Goal: Task Accomplishment & Management: Manage account settings

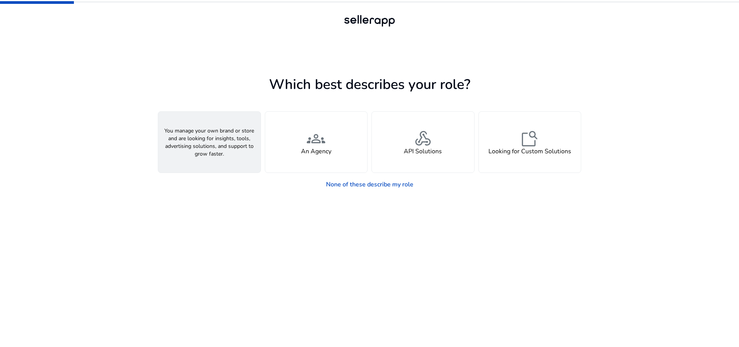
click at [228, 154] on div "person A Seller" at bounding box center [209, 142] width 102 height 61
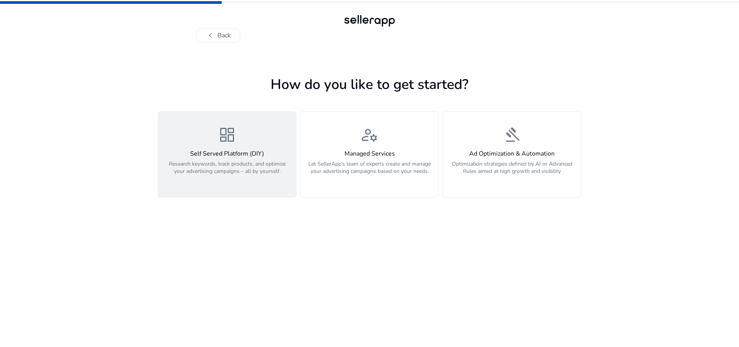
click at [250, 152] on h4 "Self Served Platform (DIY)" at bounding box center [227, 153] width 129 height 7
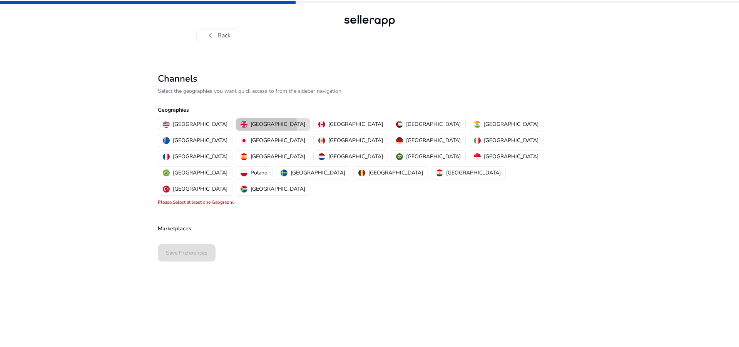
click at [251, 125] on p "[GEOGRAPHIC_DATA]" at bounding box center [278, 124] width 55 height 8
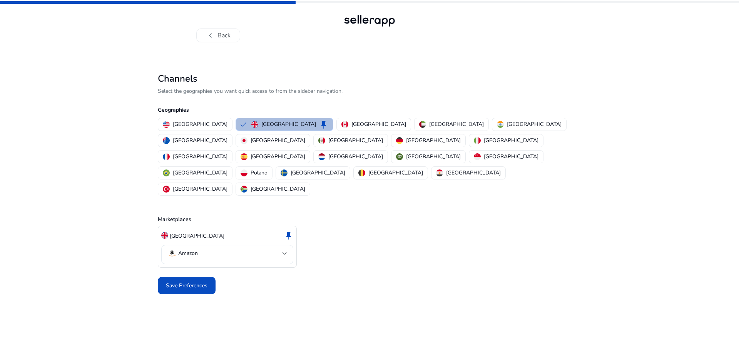
click at [250, 249] on mat-select-trigger "Amazon" at bounding box center [224, 253] width 115 height 9
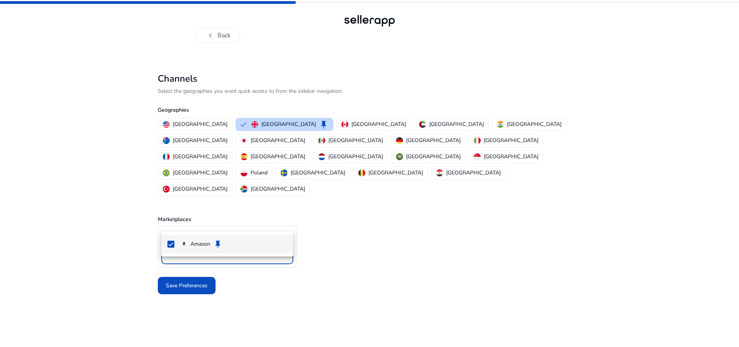
click at [250, 221] on div at bounding box center [369, 173] width 739 height 347
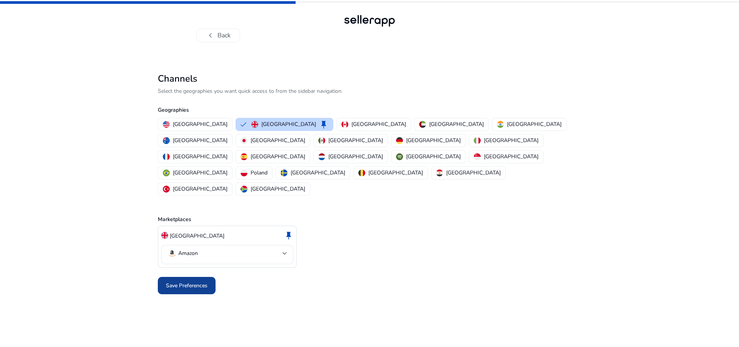
click at [209, 276] on span at bounding box center [187, 285] width 58 height 18
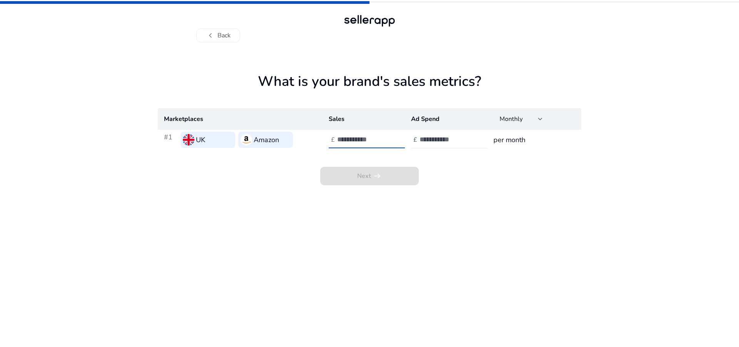
click at [368, 142] on input "number" at bounding box center [363, 139] width 52 height 8
click at [435, 142] on input "number" at bounding box center [446, 139] width 52 height 8
click at [522, 144] on h3 "per month" at bounding box center [535, 139] width 82 height 11
click at [361, 142] on input "number" at bounding box center [363, 139] width 52 height 8
click at [370, 233] on app-sales-metrics "What is your brand's sales metrics? Marketplaces Sales Ad Spend Monthly #1 UK A…" at bounding box center [369, 210] width 423 height 274
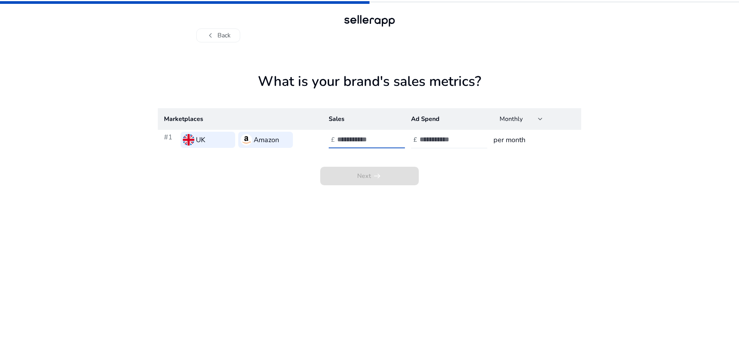
click at [365, 139] on input "number" at bounding box center [363, 139] width 52 height 8
click at [380, 138] on input "number" at bounding box center [363, 139] width 52 height 8
click at [385, 137] on input "*" at bounding box center [363, 139] width 52 height 8
click at [386, 145] on div "*" at bounding box center [371, 139] width 69 height 17
type input "*"
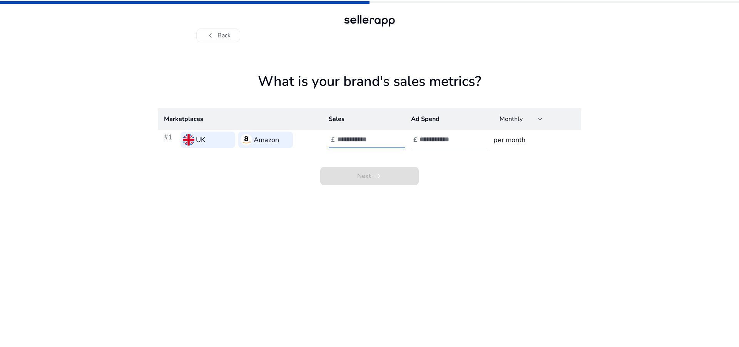
click at [385, 138] on input "*" at bounding box center [363, 139] width 52 height 8
click at [385, 144] on input "*" at bounding box center [363, 139] width 52 height 8
click at [442, 142] on input "number" at bounding box center [446, 139] width 52 height 8
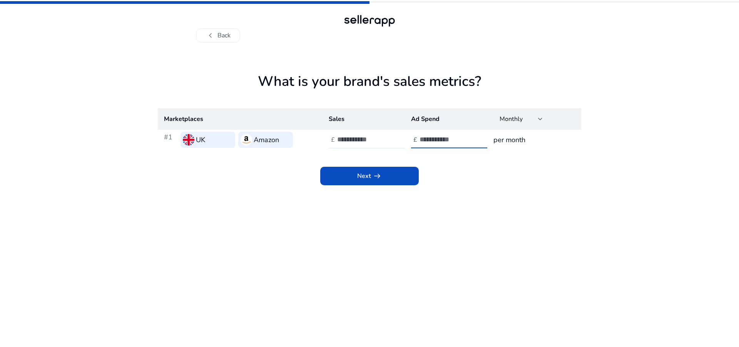
type input "****"
drag, startPoint x: 345, startPoint y: 137, endPoint x: 338, endPoint y: 137, distance: 7.3
click at [338, 137] on input "*" at bounding box center [363, 139] width 52 height 8
type input "*****"
click at [382, 176] on span at bounding box center [369, 176] width 99 height 18
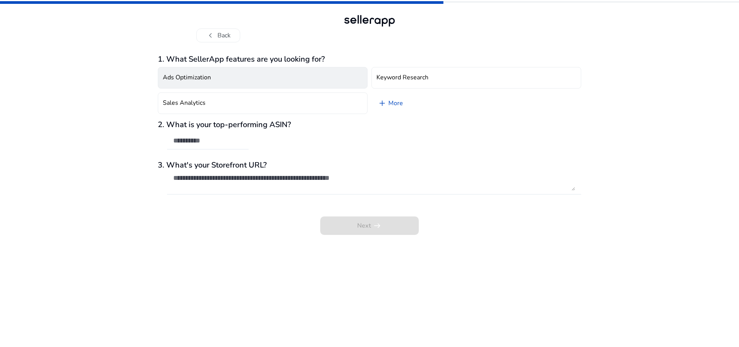
click at [240, 82] on button "Ads Optimization" at bounding box center [263, 78] width 210 height 22
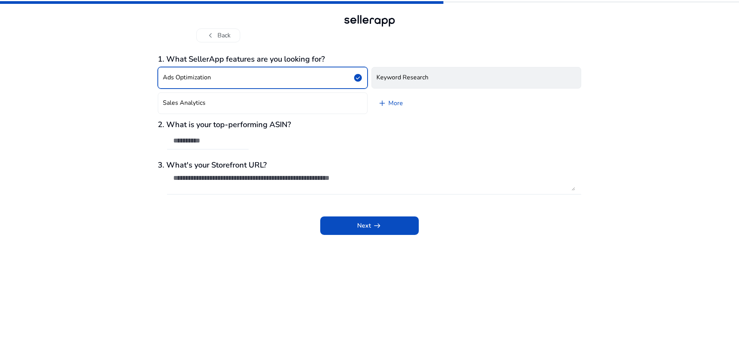
click at [430, 75] on button "Keyword Research" at bounding box center [477, 78] width 210 height 22
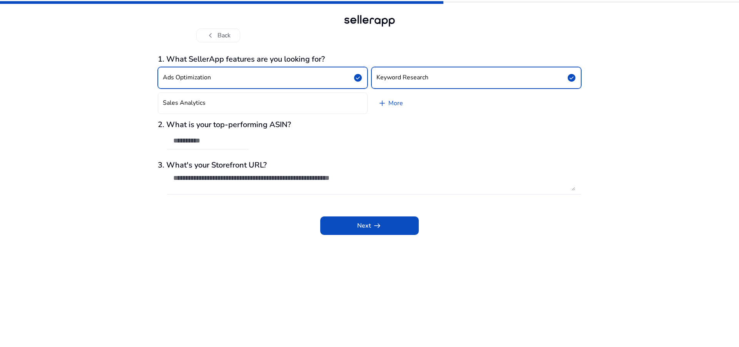
click at [228, 139] on input "text" at bounding box center [207, 140] width 69 height 8
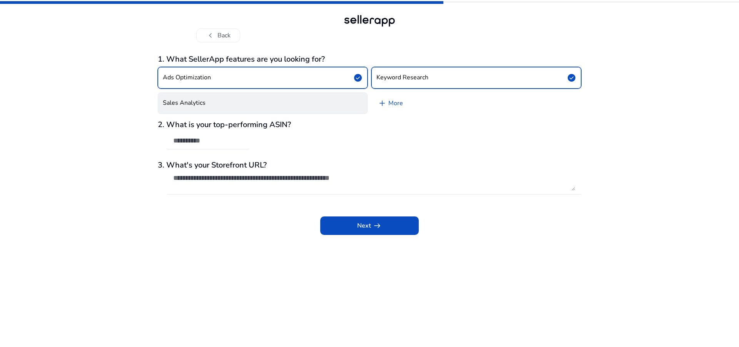
click at [195, 100] on h4 "Sales Analytics" at bounding box center [184, 102] width 43 height 7
click at [388, 99] on link "add More" at bounding box center [391, 103] width 38 height 22
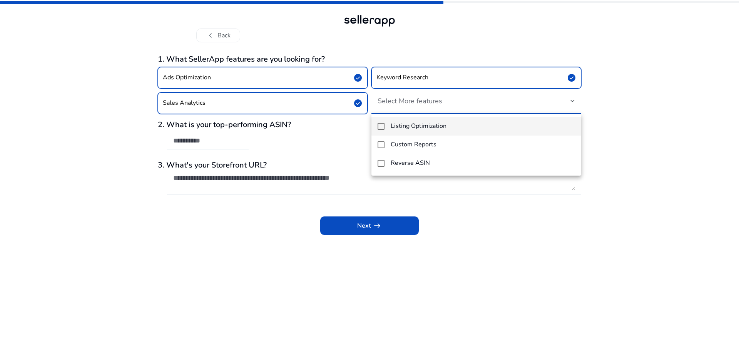
click at [381, 124] on mat-pseudo-checkbox at bounding box center [381, 126] width 7 height 7
click at [360, 78] on div at bounding box center [369, 173] width 739 height 347
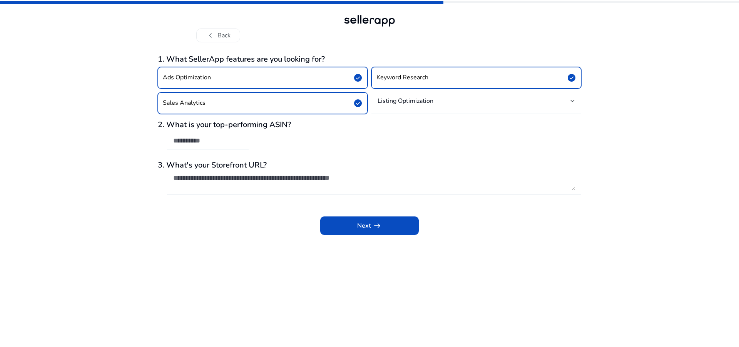
click at [387, 98] on h4 "Listing Optimization" at bounding box center [406, 101] width 56 height 8
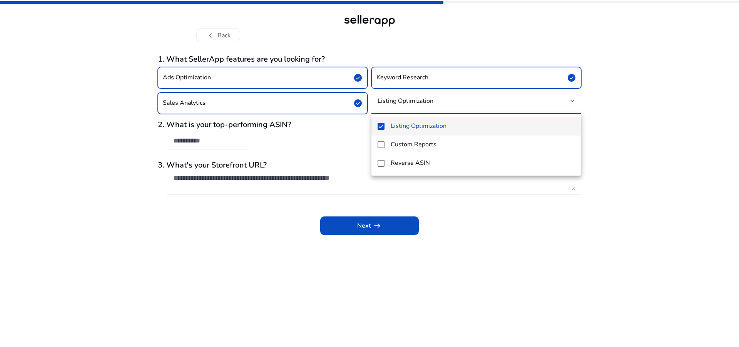
click at [387, 98] on div at bounding box center [369, 173] width 739 height 347
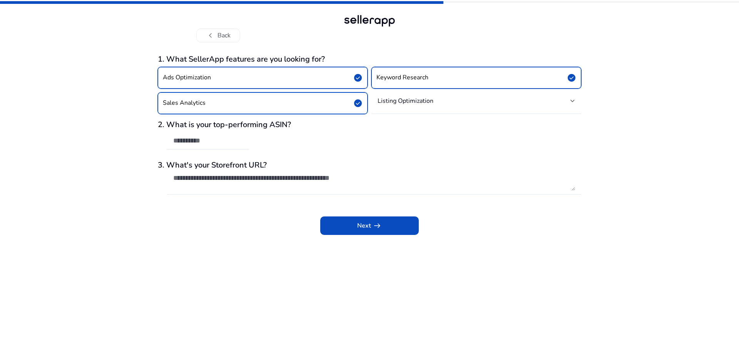
click at [356, 104] on span "check_circle" at bounding box center [357, 103] width 9 height 9
click at [412, 105] on div "Listing Optimization" at bounding box center [476, 100] width 197 height 9
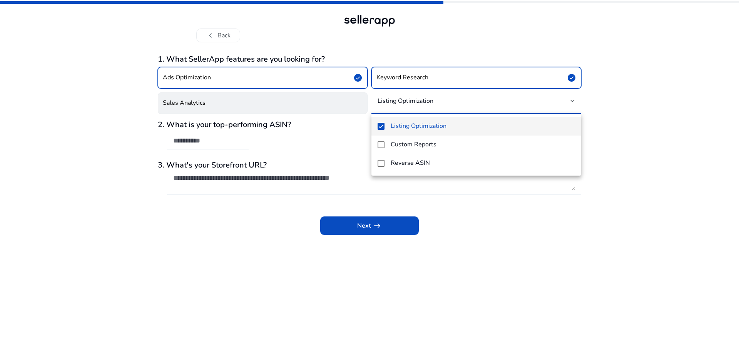
click at [412, 105] on div at bounding box center [369, 173] width 739 height 347
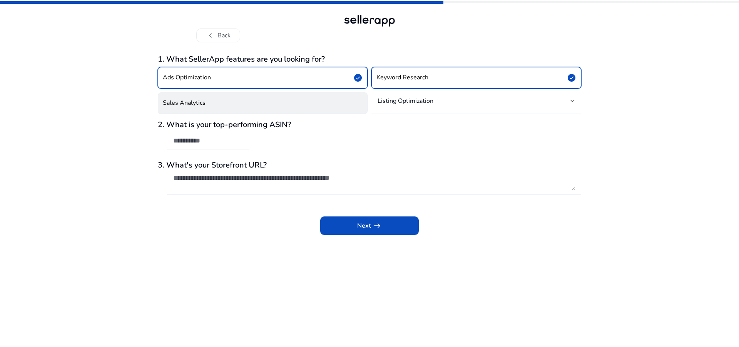
click at [233, 140] on input "text" at bounding box center [207, 140] width 69 height 8
paste input "**********"
type input "**********"
drag, startPoint x: 399, startPoint y: 181, endPoint x: 229, endPoint y: 180, distance: 170.5
click at [228, 181] on textarea at bounding box center [374, 182] width 402 height 17
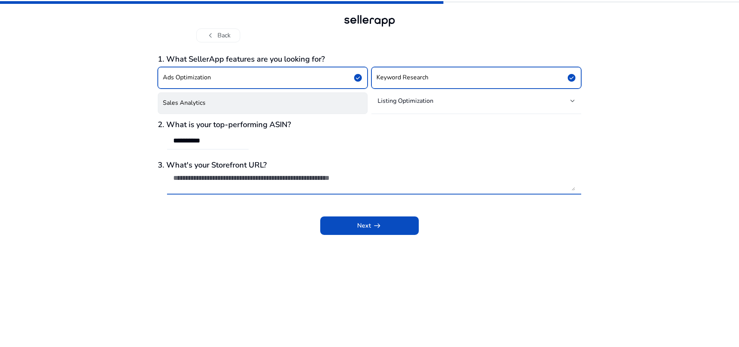
paste textarea "**********"
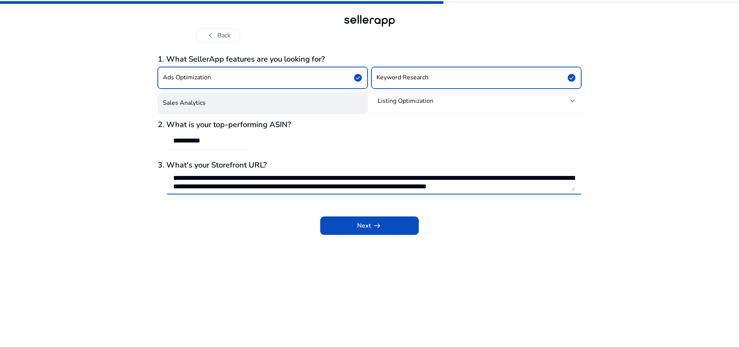
scroll to position [9, 0]
type textarea "**********"
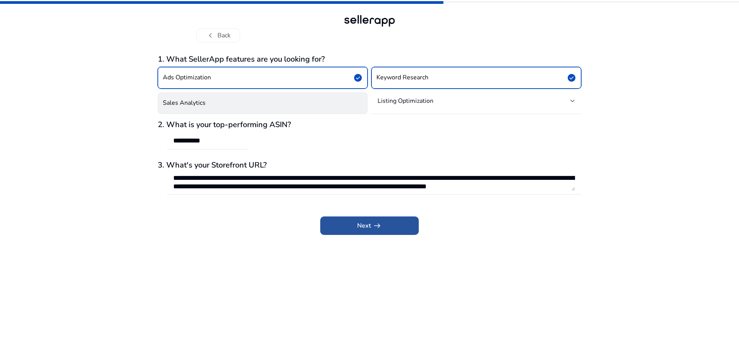
click at [379, 224] on span "arrow_right_alt" at bounding box center [377, 225] width 9 height 9
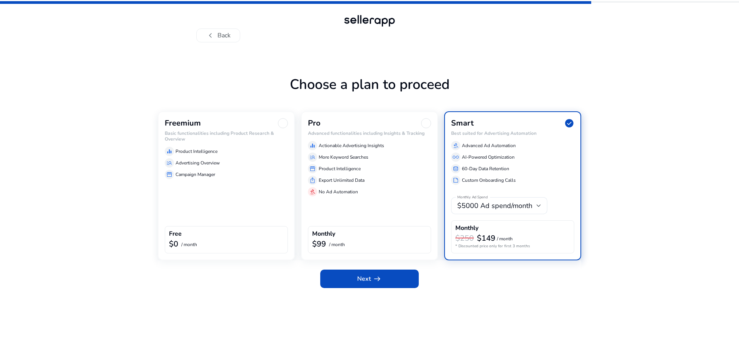
click at [249, 198] on div "Freemium Basic functionalities including Product Research & Overview equalizer …" at bounding box center [226, 185] width 137 height 149
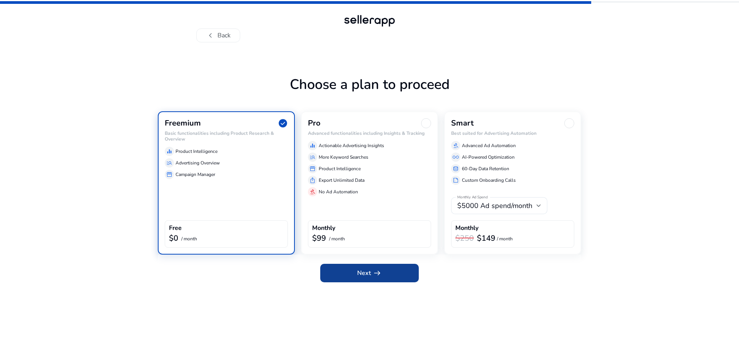
click at [360, 275] on span "Next arrow_right_alt" at bounding box center [369, 272] width 25 height 9
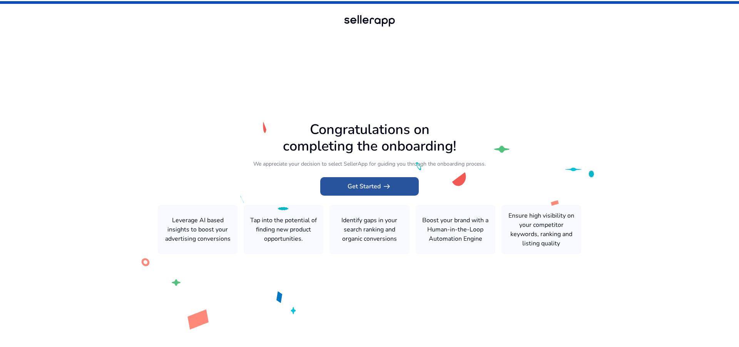
drag, startPoint x: 353, startPoint y: 191, endPoint x: 355, endPoint y: 196, distance: 5.4
click at [354, 190] on span "Get Started arrow_right_alt" at bounding box center [370, 186] width 44 height 9
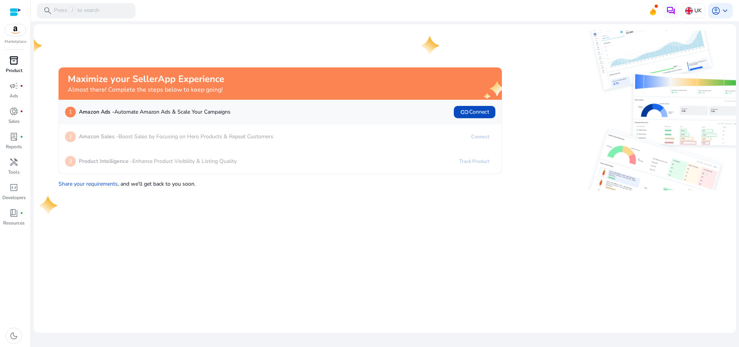
click at [14, 64] on span "inventory_2" at bounding box center [13, 60] width 9 height 9
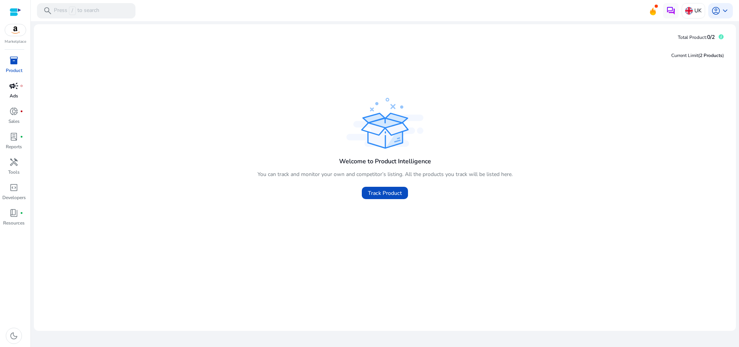
click at [17, 92] on link "campaign fiber_manual_record Ads" at bounding box center [14, 92] width 28 height 25
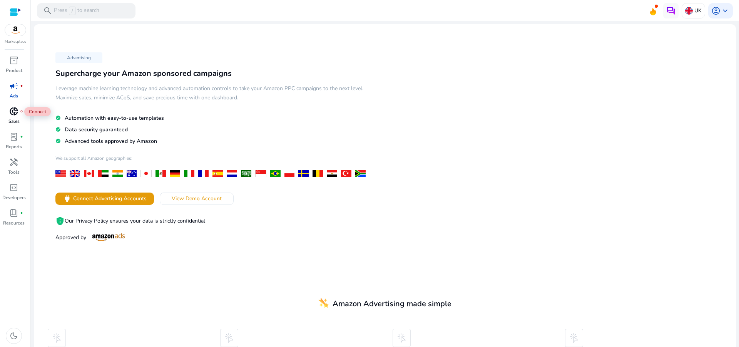
click at [20, 110] on span "fiber_manual_record" at bounding box center [21, 111] width 3 height 3
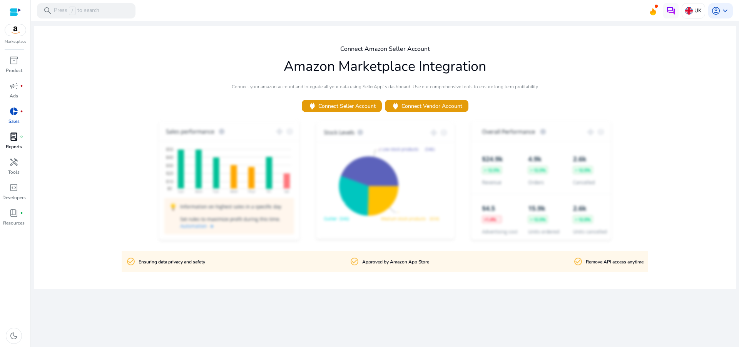
click at [18, 141] on div "lab_profile fiber_manual_record" at bounding box center [14, 137] width 22 height 12
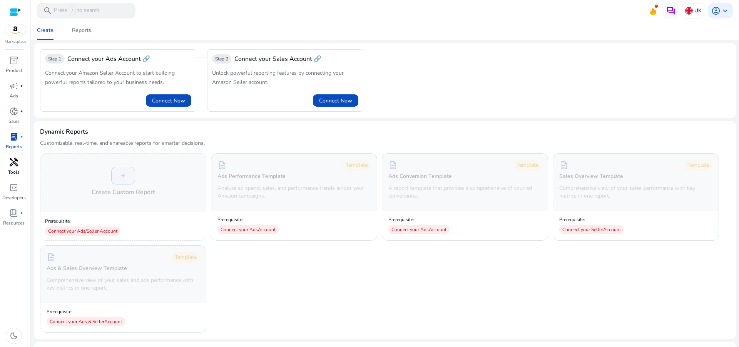
click at [19, 167] on div "handyman" at bounding box center [14, 162] width 22 height 12
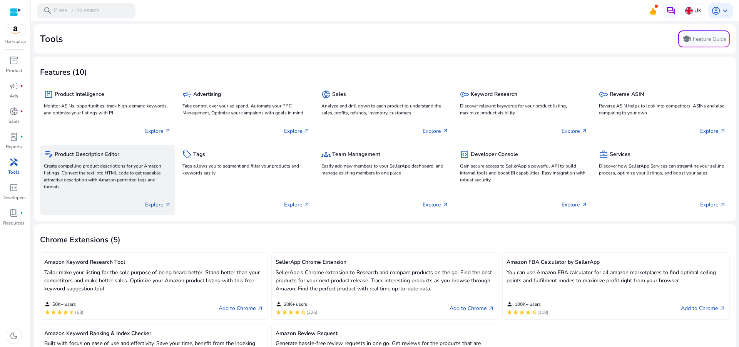
click at [141, 169] on p "Create compelling product descriptions for your Amazon listings. Convert the te…" at bounding box center [107, 176] width 127 height 28
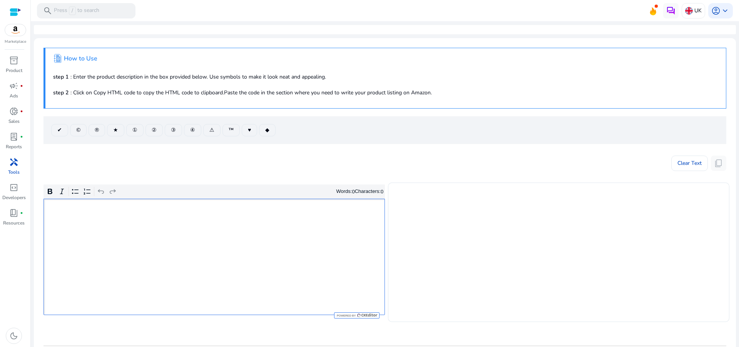
click at [120, 223] on div "Rich Text Editor. Editing area: main. Press Alt+0 for help." at bounding box center [214, 257] width 341 height 116
click at [20, 165] on div "handyman" at bounding box center [14, 162] width 22 height 12
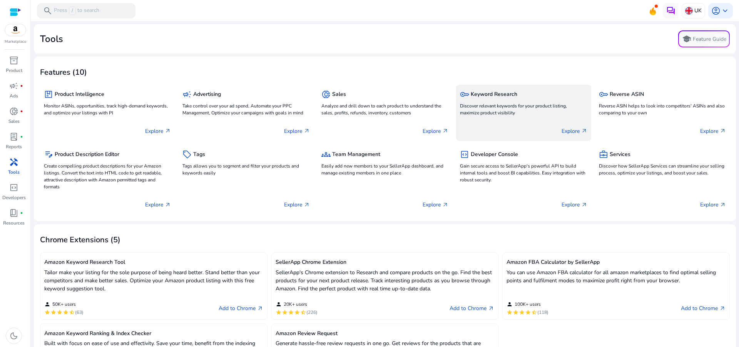
click at [485, 114] on p "Discover relevant keywords for your product listing, maximize product visibility" at bounding box center [523, 109] width 127 height 14
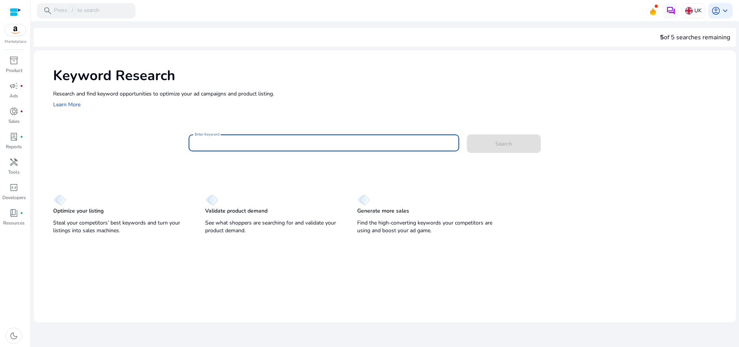
click at [243, 144] on input "Enter Keyword" at bounding box center [324, 143] width 258 height 8
type input "*******"
drag, startPoint x: 518, startPoint y: 146, endPoint x: 527, endPoint y: 149, distance: 9.3
click at [519, 146] on span at bounding box center [504, 143] width 74 height 18
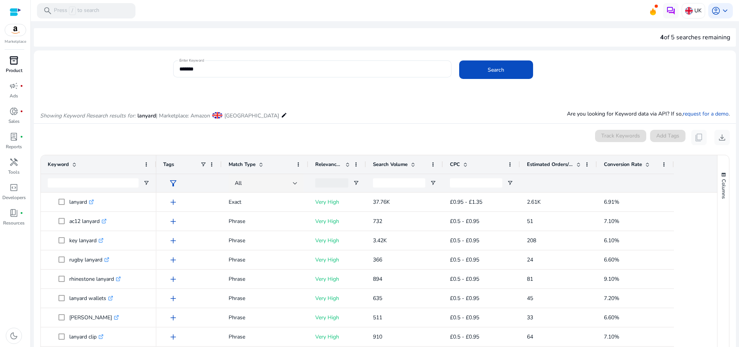
click at [11, 70] on p "Product" at bounding box center [14, 70] width 17 height 7
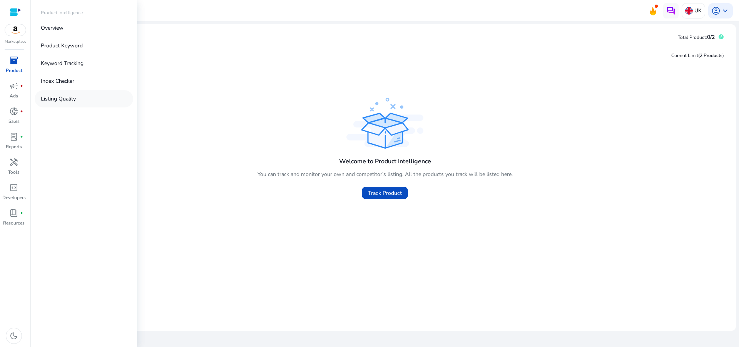
click at [65, 101] on p "Listing Quality" at bounding box center [58, 99] width 35 height 8
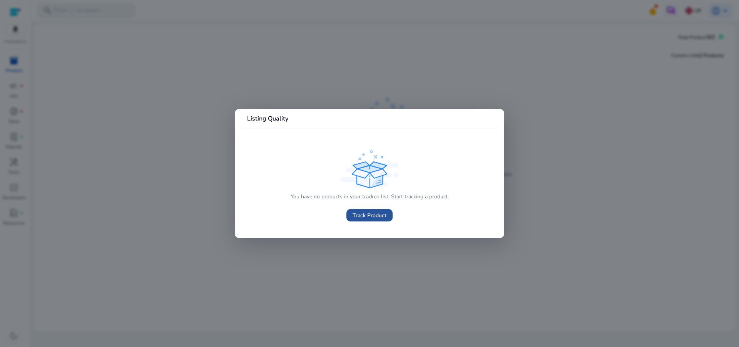
click at [359, 215] on span "Track Product" at bounding box center [370, 215] width 34 height 8
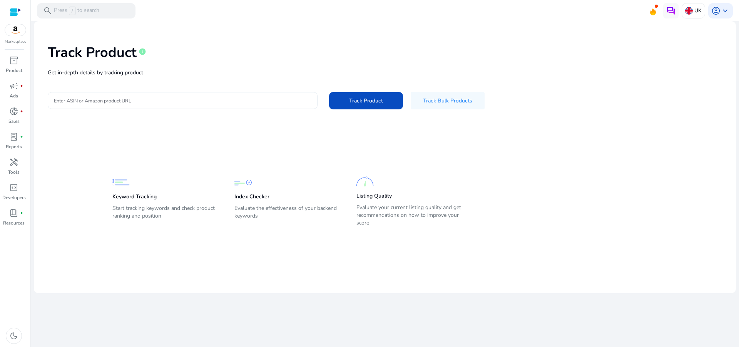
click at [147, 102] on input "Enter ASIN or Amazon product URL" at bounding box center [183, 100] width 258 height 8
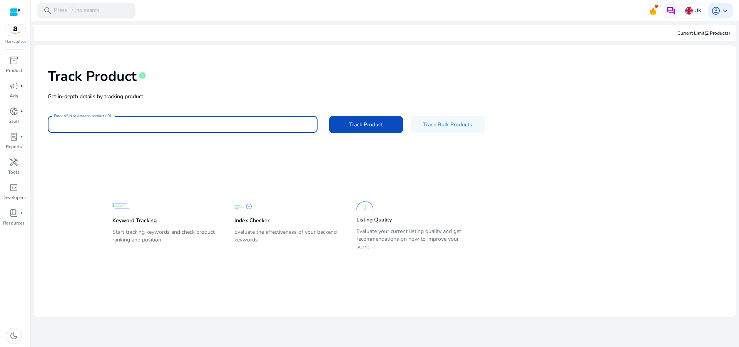
paste input "**********"
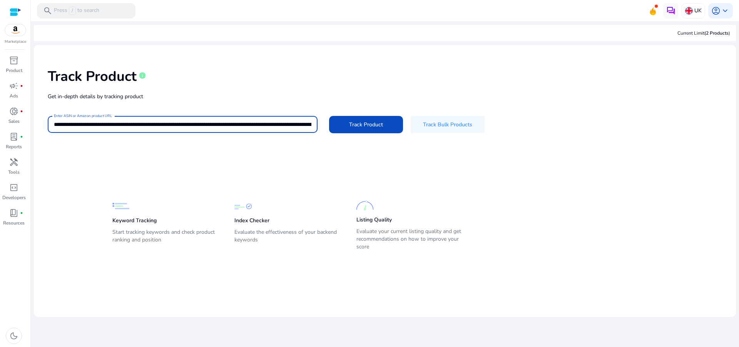
scroll to position [0, 456]
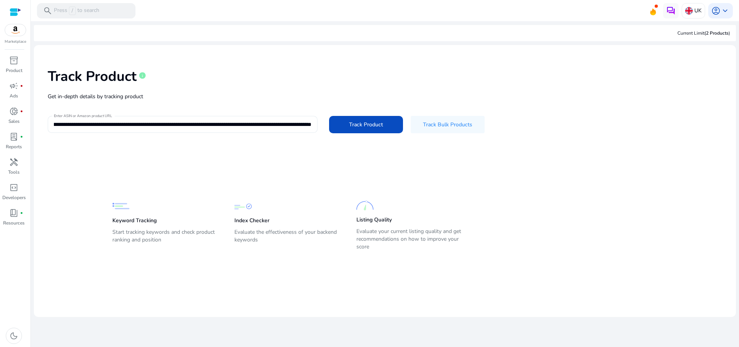
drag, startPoint x: 312, startPoint y: 124, endPoint x: 95, endPoint y: 120, distance: 216.8
click at [95, 120] on div "**********" at bounding box center [183, 124] width 270 height 17
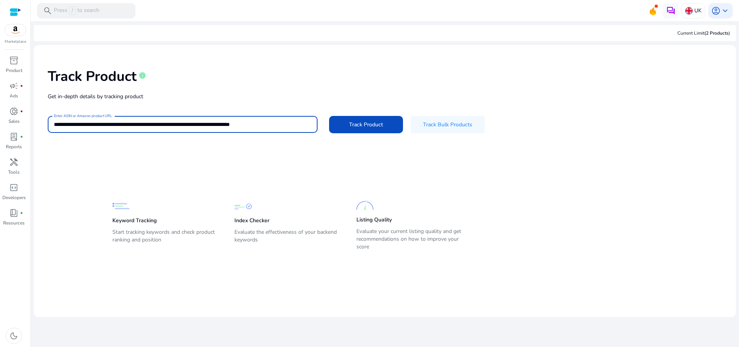
scroll to position [0, 0]
type input "**********"
drag, startPoint x: 279, startPoint y: 124, endPoint x: 44, endPoint y: 124, distance: 235.2
click at [54, 123] on input "**********" at bounding box center [183, 124] width 258 height 8
paste input "**********"
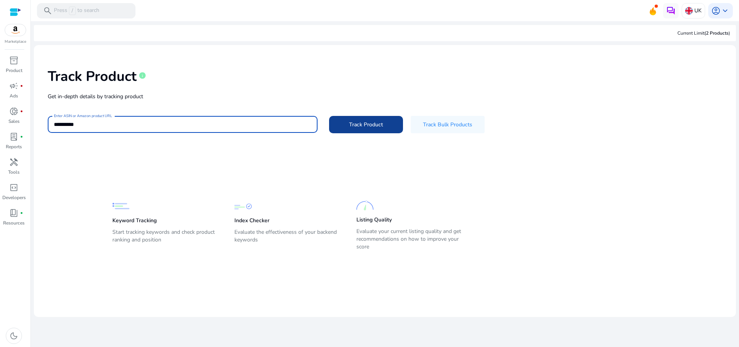
type input "**********"
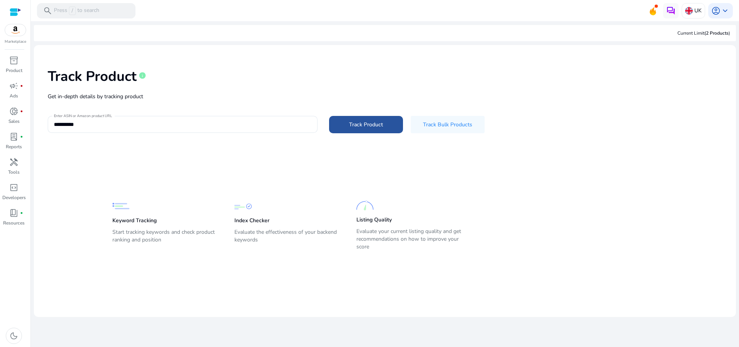
click at [364, 120] on span at bounding box center [366, 124] width 74 height 18
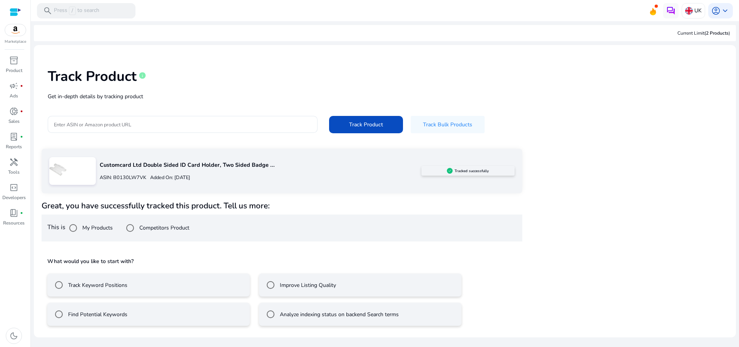
click at [424, 283] on mat-radio-button "Improve Listing Quality" at bounding box center [360, 284] width 203 height 23
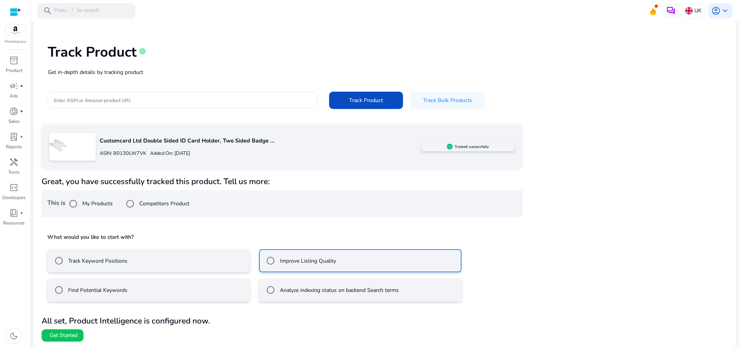
scroll to position [25, 0]
click at [69, 334] on span "Get Started" at bounding box center [64, 335] width 28 height 8
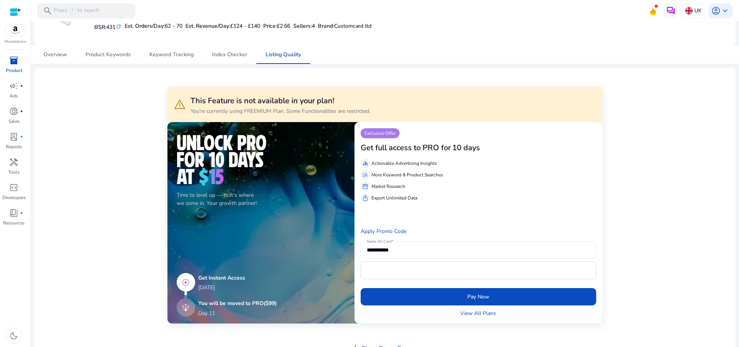
scroll to position [102, 0]
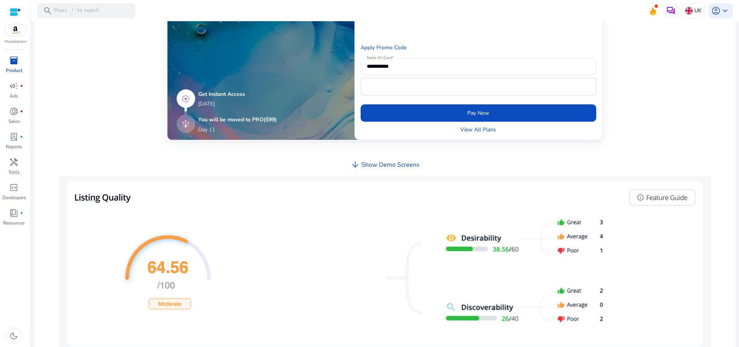
scroll to position [755, 0]
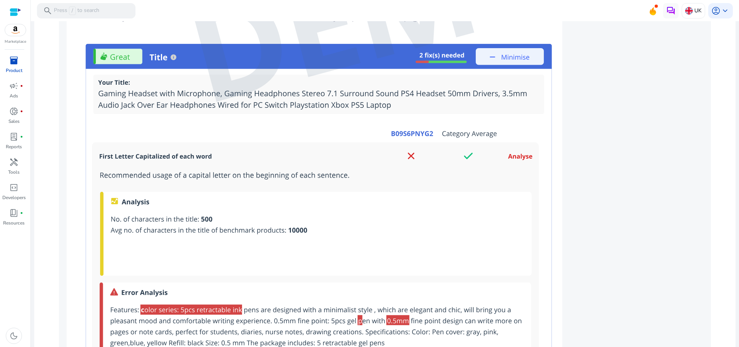
click at [472, 252] on img at bounding box center [385, 7] width 652 height 680
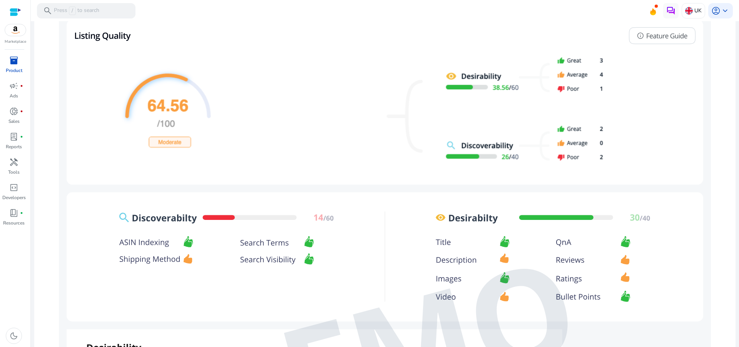
scroll to position [450, 0]
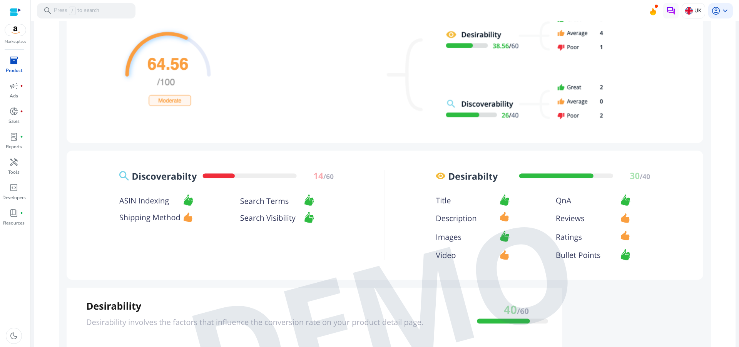
click at [258, 172] on img at bounding box center [385, 312] width 652 height 680
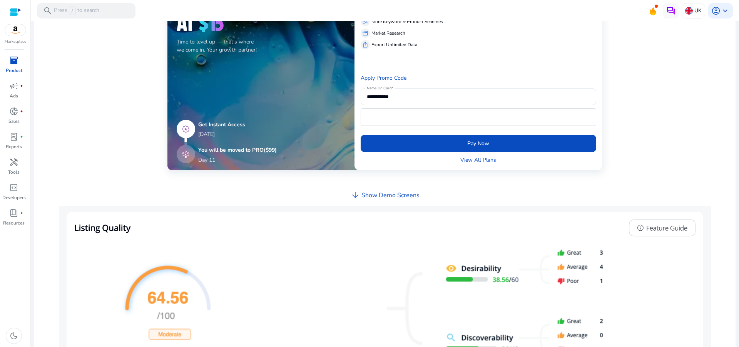
scroll to position [203, 0]
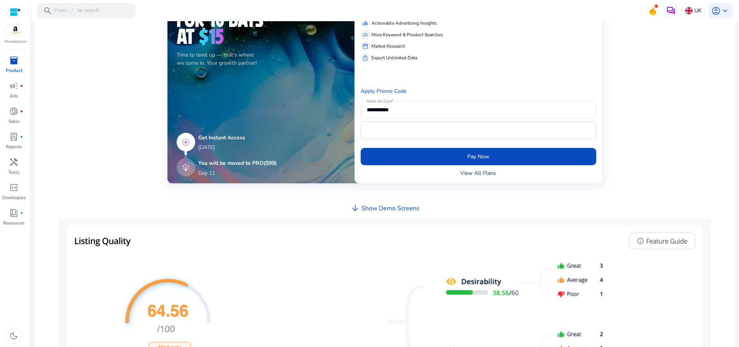
click at [471, 173] on link "View All Plans" at bounding box center [478, 173] width 36 height 8
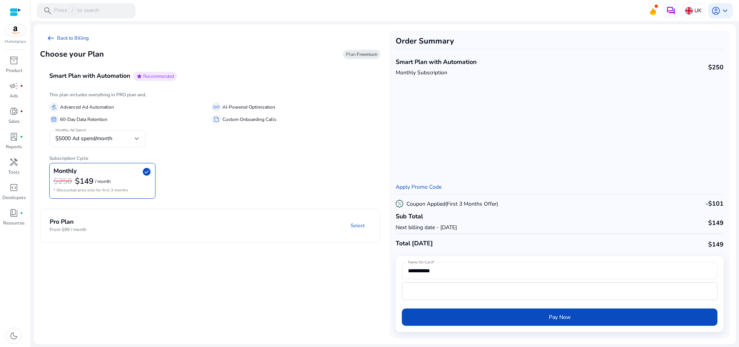
click at [118, 218] on mat-expansion-panel-header "Pro Plan From $99 / month Select" at bounding box center [219, 225] width 358 height 33
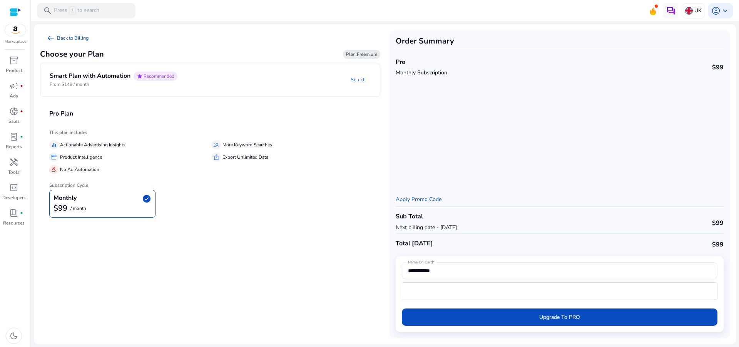
click at [190, 219] on div "This plan includes, equalizer Actionable Advertising Insights manage_search Mor…" at bounding box center [210, 175] width 340 height 96
click at [656, 8] on span at bounding box center [656, 6] width 3 height 3
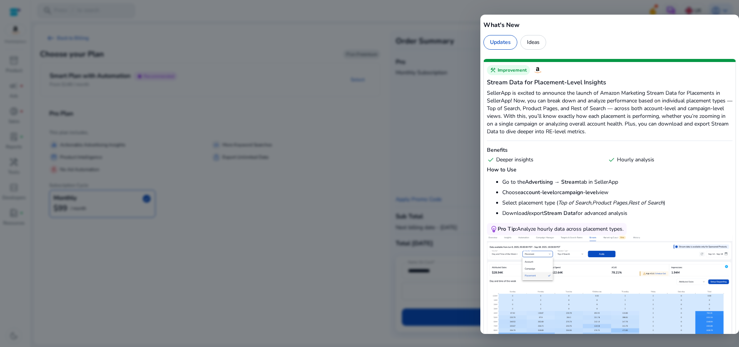
click at [268, 241] on div at bounding box center [369, 173] width 739 height 347
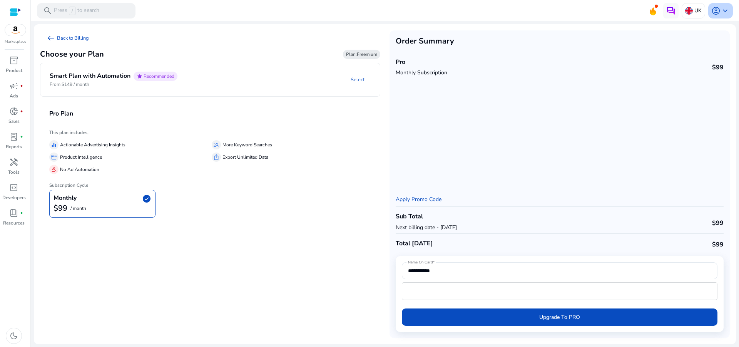
click at [725, 11] on span "keyboard_arrow_down" at bounding box center [725, 10] width 9 height 9
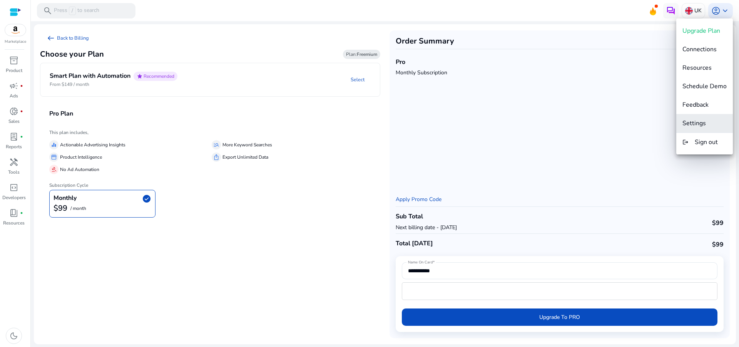
click at [718, 126] on span "Settings" at bounding box center [705, 123] width 44 height 8
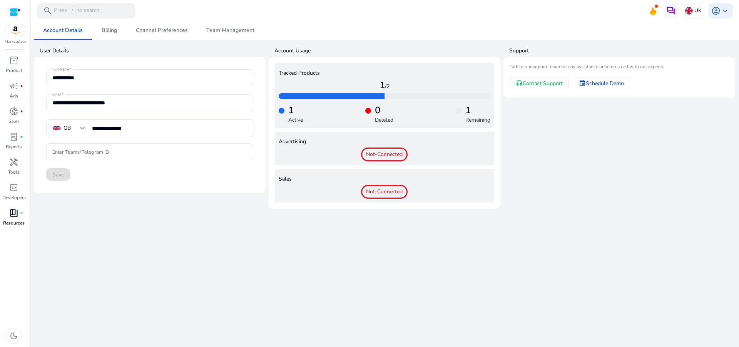
click at [20, 221] on p "Resources" at bounding box center [14, 222] width 22 height 7
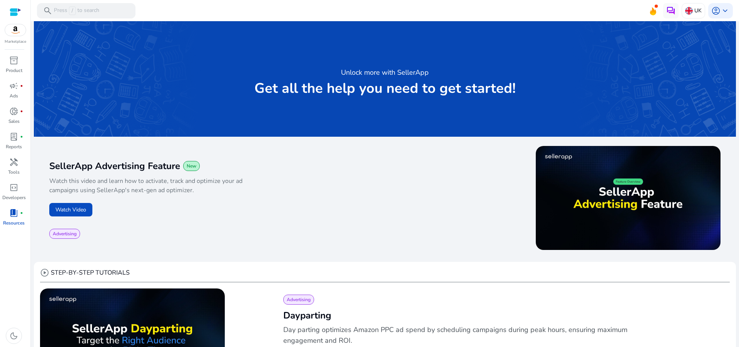
click at [20, 221] on p "Resources" at bounding box center [14, 222] width 22 height 7
click at [17, 84] on div "campaign fiber_manual_record" at bounding box center [14, 86] width 22 height 12
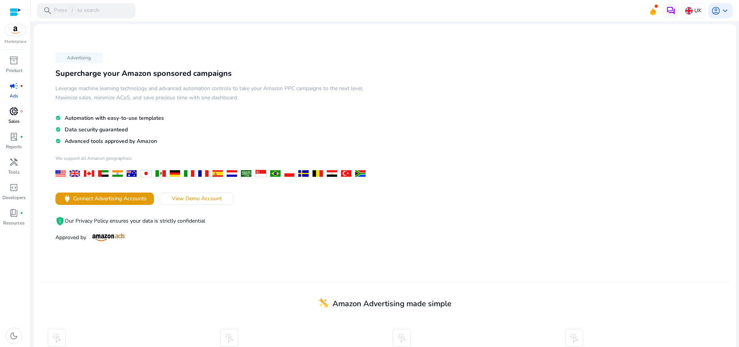
click at [17, 112] on div "donut_small fiber_manual_record" at bounding box center [14, 111] width 22 height 12
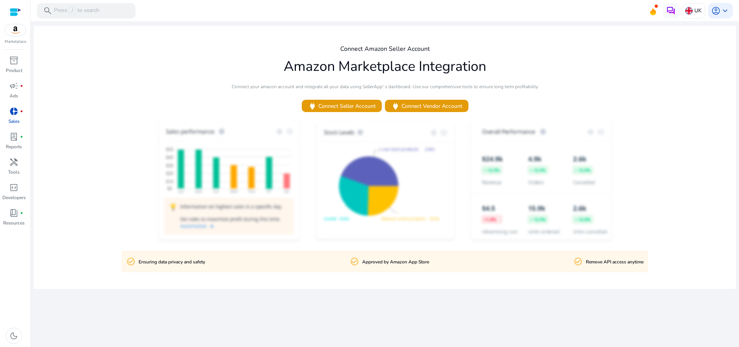
click at [16, 16] on div at bounding box center [16, 12] width 12 height 9
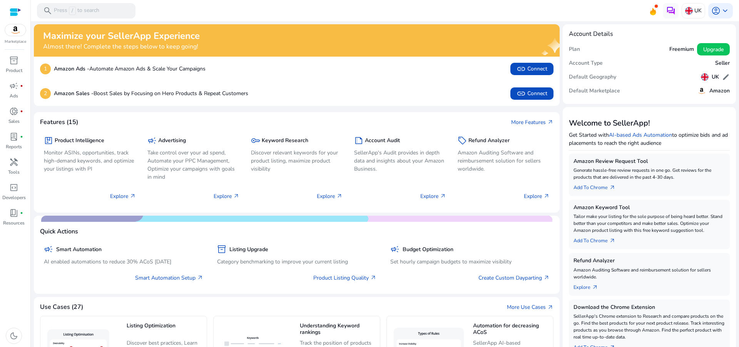
click at [18, 10] on div at bounding box center [16, 12] width 12 height 9
click at [711, 10] on span "account_circle" at bounding box center [715, 10] width 9 height 9
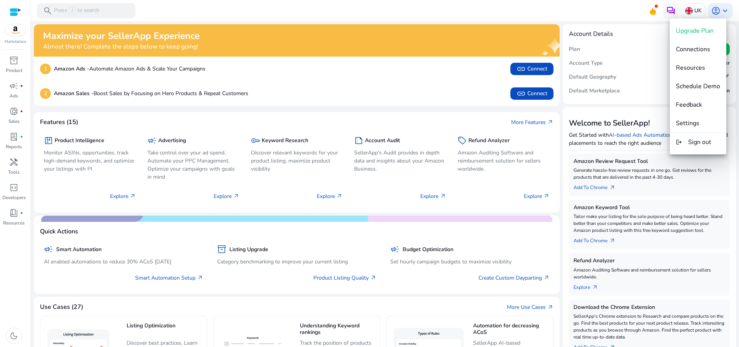
click at [662, 10] on div at bounding box center [369, 173] width 739 height 347
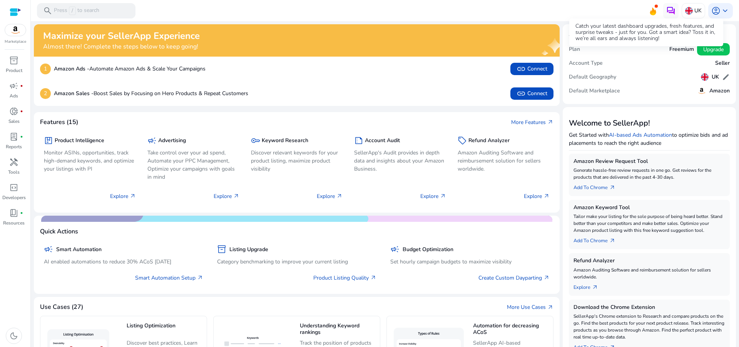
click at [650, 10] on icon at bounding box center [653, 11] width 6 height 8
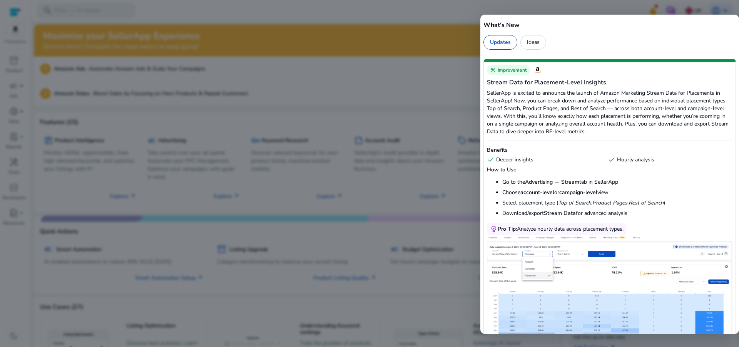
click at [355, 25] on div at bounding box center [369, 173] width 739 height 347
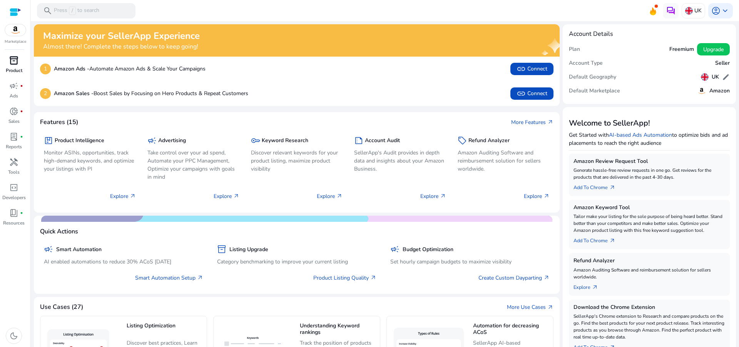
click at [17, 69] on p "Product" at bounding box center [14, 70] width 17 height 7
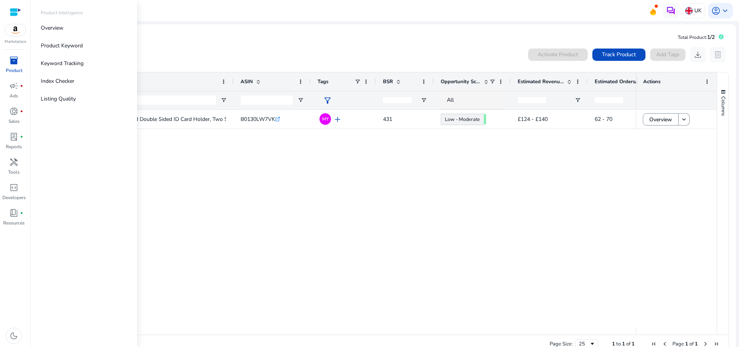
click at [9, 61] on span "inventory_2" at bounding box center [13, 60] width 9 height 9
click at [47, 99] on p "Listing Quality" at bounding box center [58, 99] width 35 height 8
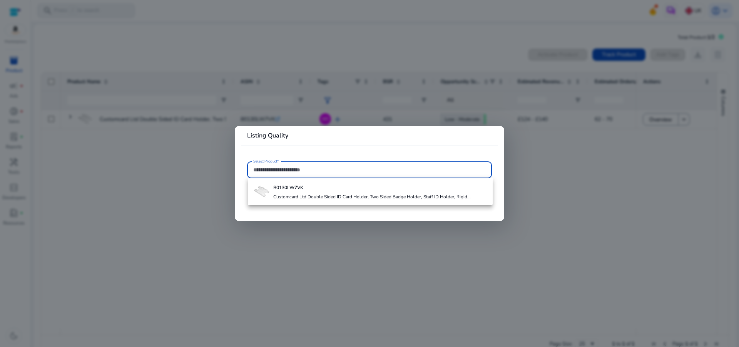
paste input "**********"
type input "**********"
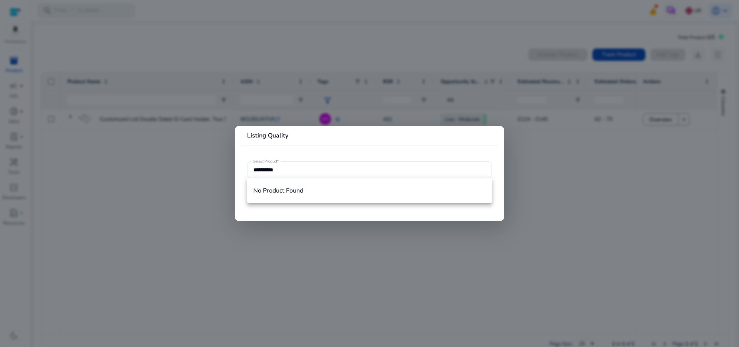
click at [437, 279] on div at bounding box center [369, 173] width 739 height 347
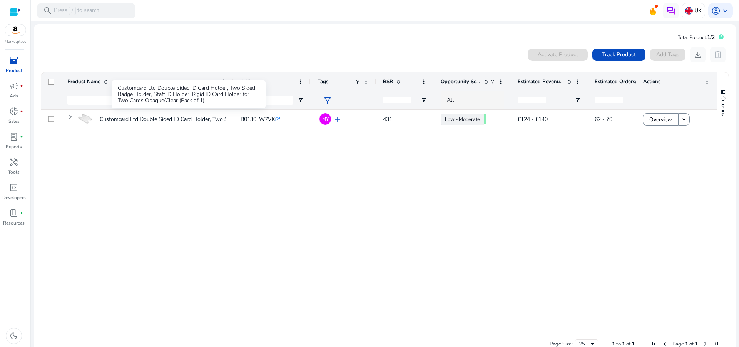
click at [192, 104] on div "Customcard Ltd Double Sided ID Card Holder, Two Sided Badge Holder, Staff ID Ho…" at bounding box center [189, 94] width 154 height 28
click at [99, 102] on input "Product Name Filter Input" at bounding box center [141, 99] width 149 height 9
paste input "**********"
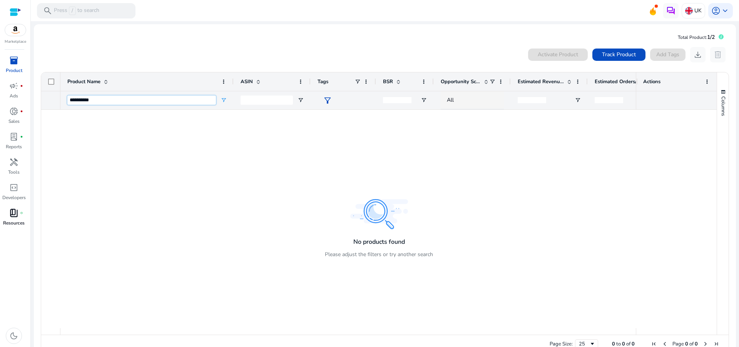
type input "**********"
click at [15, 215] on span "book_4" at bounding box center [13, 212] width 9 height 9
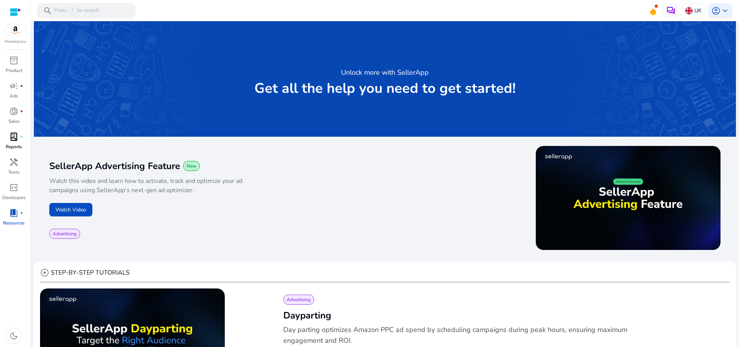
click at [16, 147] on p "Reports" at bounding box center [14, 146] width 16 height 7
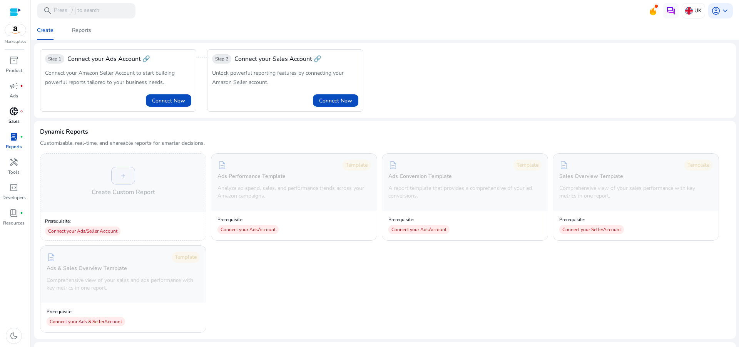
click at [11, 119] on p "Sales" at bounding box center [13, 121] width 11 height 7
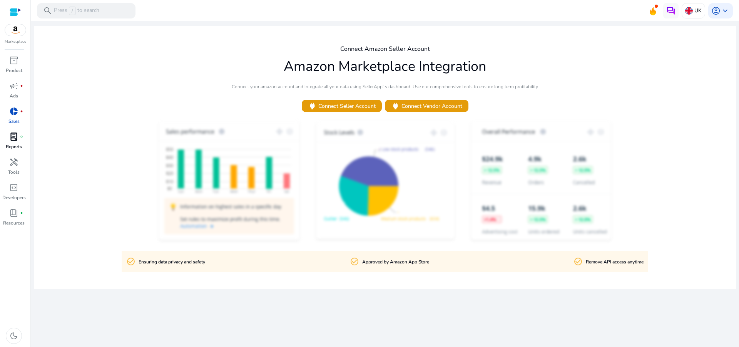
click at [11, 144] on p "Reports" at bounding box center [14, 146] width 16 height 7
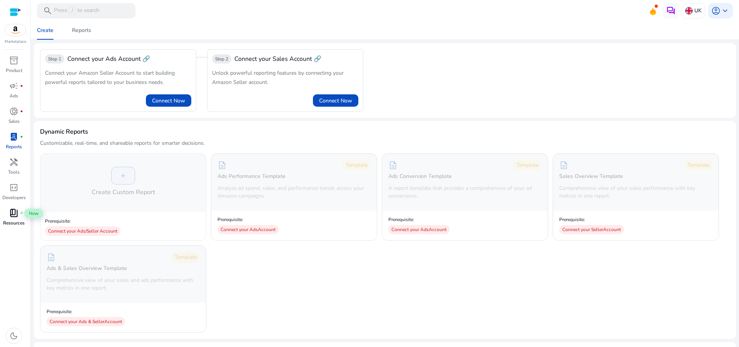
click at [13, 214] on span "book_4" at bounding box center [13, 212] width 9 height 9
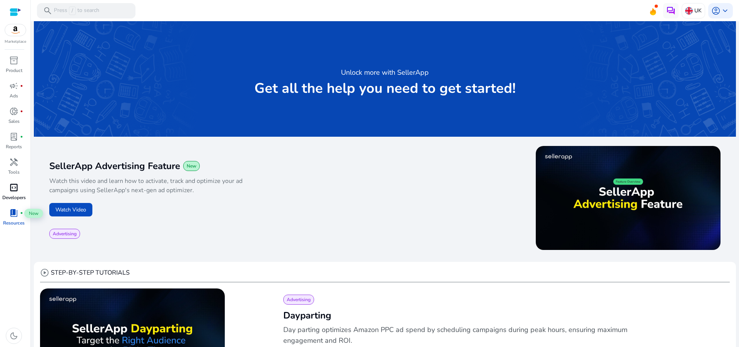
click at [12, 189] on span "code_blocks" at bounding box center [13, 187] width 9 height 9
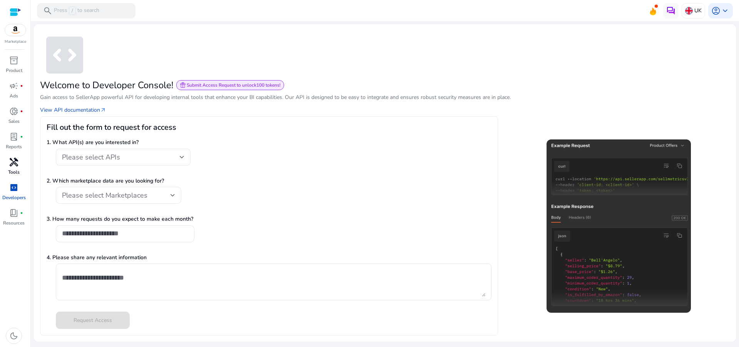
click at [10, 165] on span "handyman" at bounding box center [13, 161] width 9 height 9
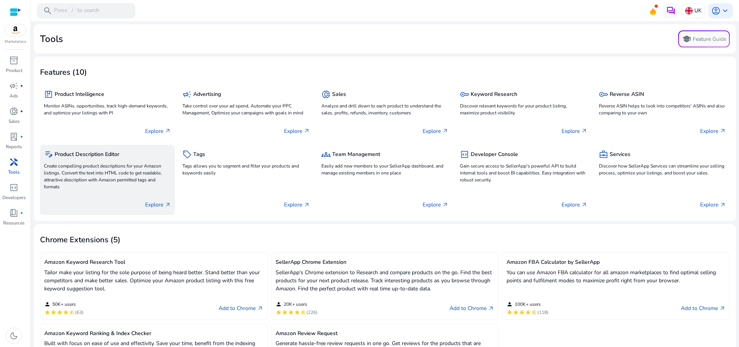
click at [149, 178] on p "Create compelling product descriptions for your Amazon listings. Convert the te…" at bounding box center [107, 176] width 127 height 28
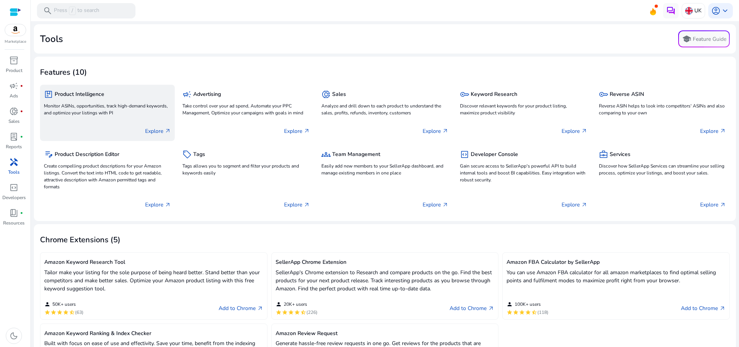
click at [138, 114] on p "Monitor ASINs, opportunities, track high-demand keywords, and optimize your lis…" at bounding box center [107, 109] width 127 height 14
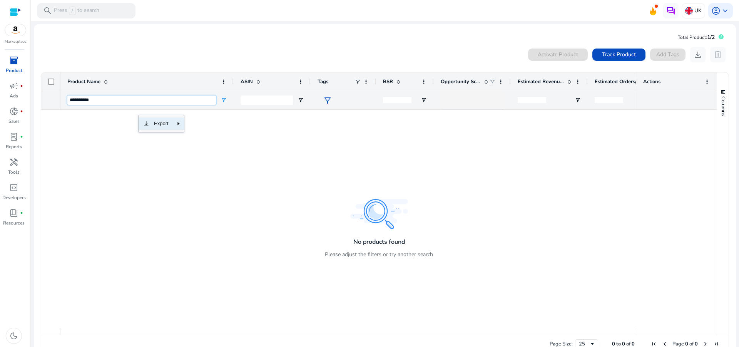
click at [137, 104] on input "**********" at bounding box center [141, 99] width 149 height 9
click at [71, 100] on input "**********" at bounding box center [141, 99] width 149 height 9
click at [82, 127] on div at bounding box center [348, 219] width 576 height 218
click at [133, 97] on input "**********" at bounding box center [141, 99] width 149 height 9
click at [370, 221] on div at bounding box center [348, 219] width 576 height 218
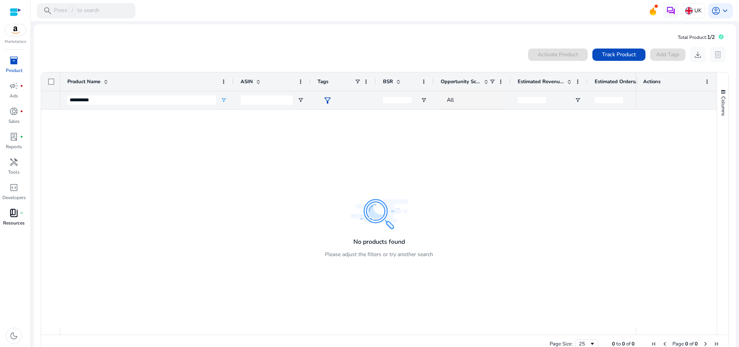
click at [15, 220] on p "Resources" at bounding box center [14, 222] width 22 height 7
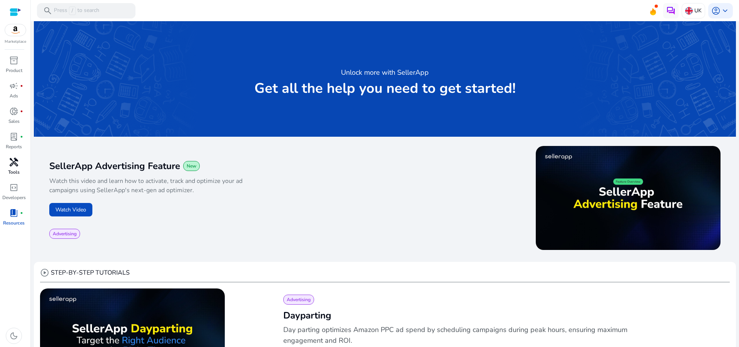
click at [16, 172] on p "Tools" at bounding box center [14, 172] width 12 height 7
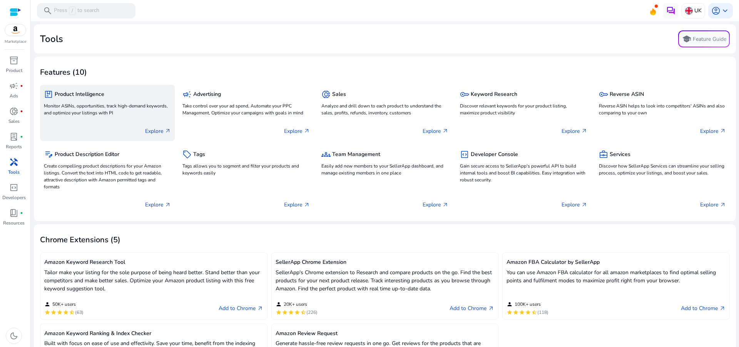
click at [151, 129] on p "Explore arrow_outward" at bounding box center [158, 131] width 26 height 8
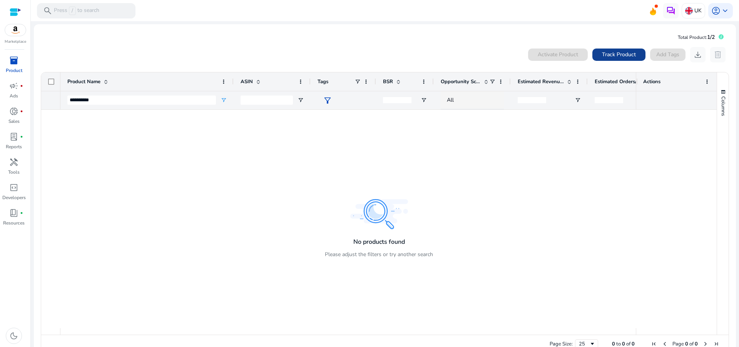
click at [602, 54] on span "Track Product" at bounding box center [619, 54] width 34 height 8
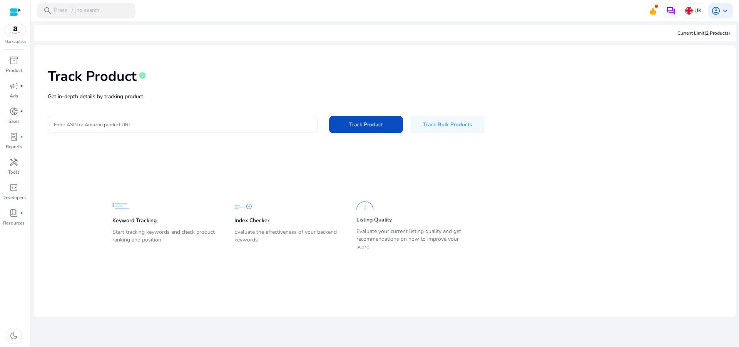
click at [265, 116] on div at bounding box center [183, 124] width 258 height 17
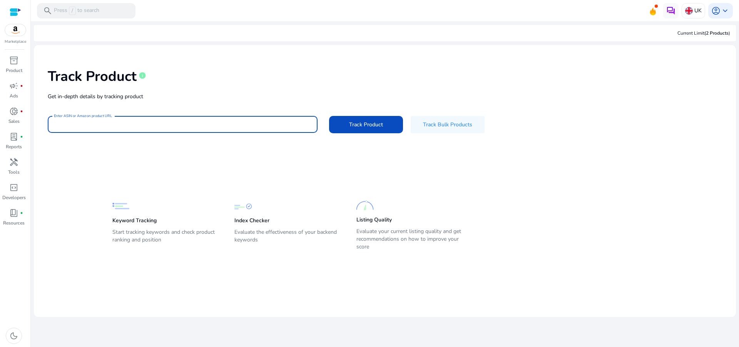
click at [268, 122] on input "Enter ASIN or Amazon product URL" at bounding box center [183, 124] width 258 height 8
paste input "**********"
type input "**********"
click at [356, 124] on span "Track Product" at bounding box center [366, 124] width 34 height 8
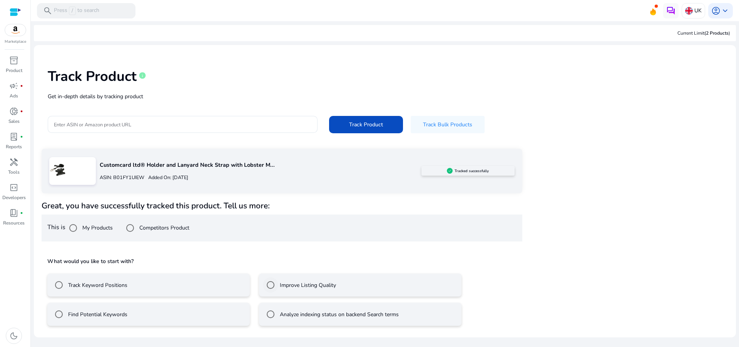
click at [281, 282] on label "Improve Listing Quality" at bounding box center [307, 285] width 58 height 8
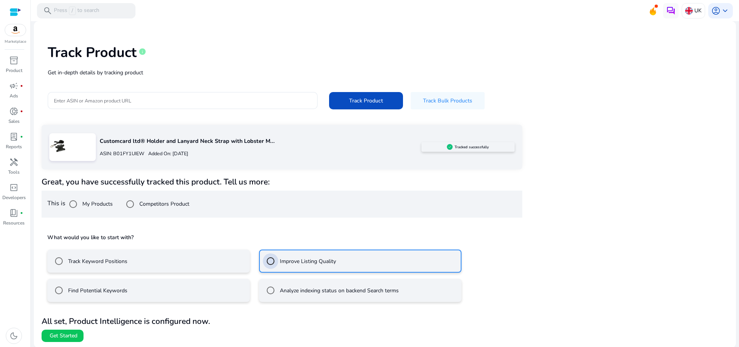
scroll to position [25, 0]
click at [75, 333] on span "Get Started" at bounding box center [64, 335] width 28 height 8
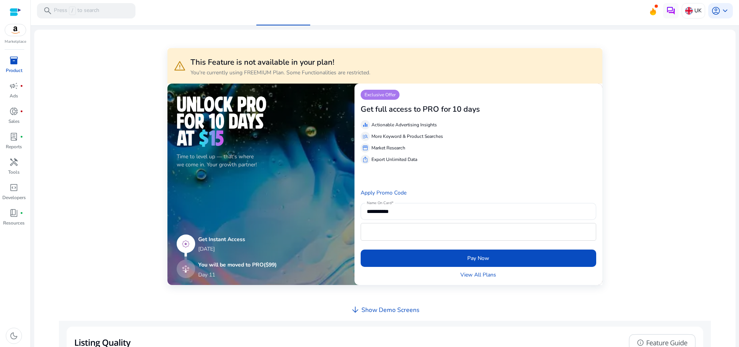
scroll to position [305, 0]
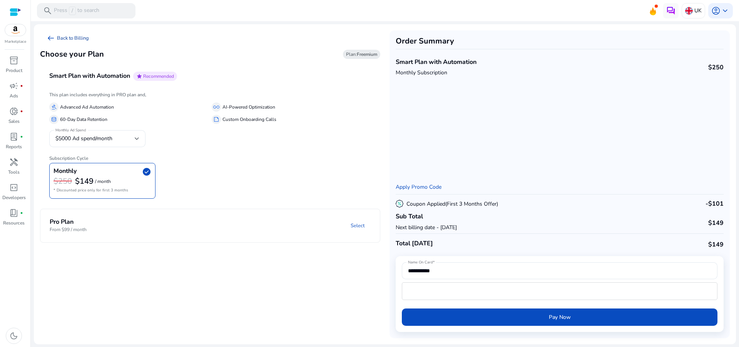
click at [84, 38] on link "arrow_left_alt Back to Billing" at bounding box center [67, 37] width 55 height 15
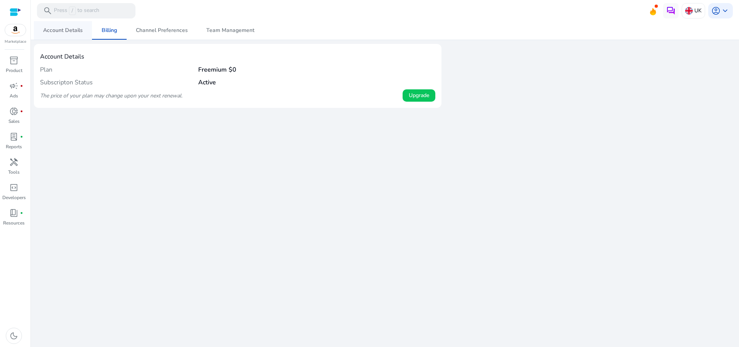
click at [79, 35] on span "Account Details" at bounding box center [63, 30] width 40 height 18
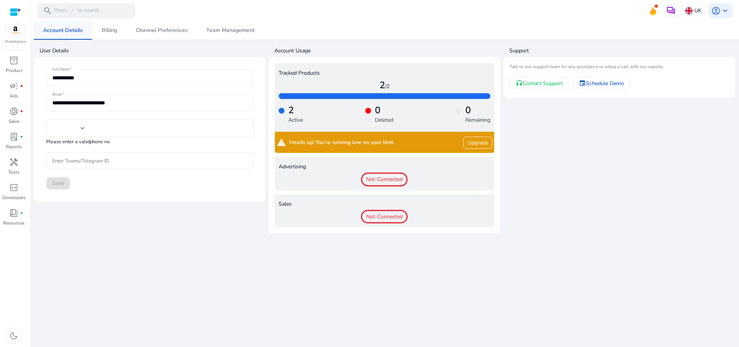
type input "**********"
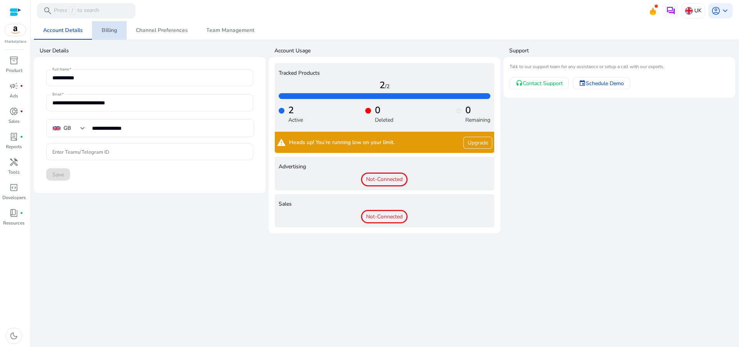
click at [104, 34] on span "Billing" at bounding box center [109, 30] width 15 height 18
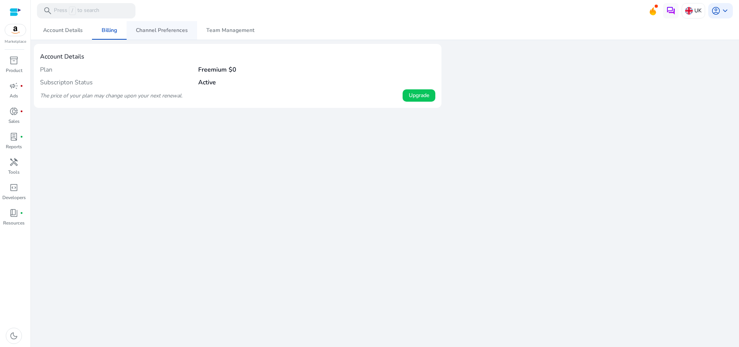
click at [145, 33] on span "Channel Preferences" at bounding box center [162, 30] width 52 height 5
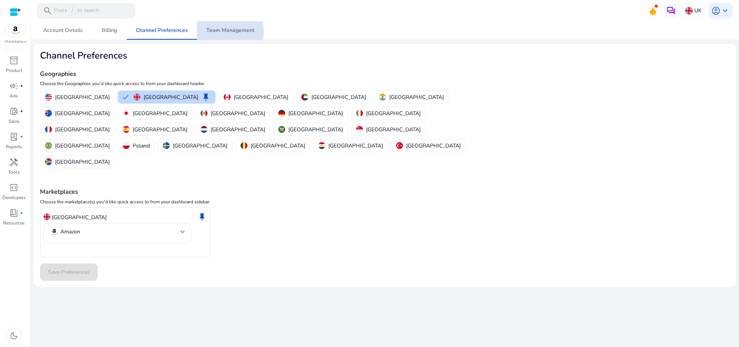
click at [217, 32] on span "Team Management" at bounding box center [230, 30] width 48 height 5
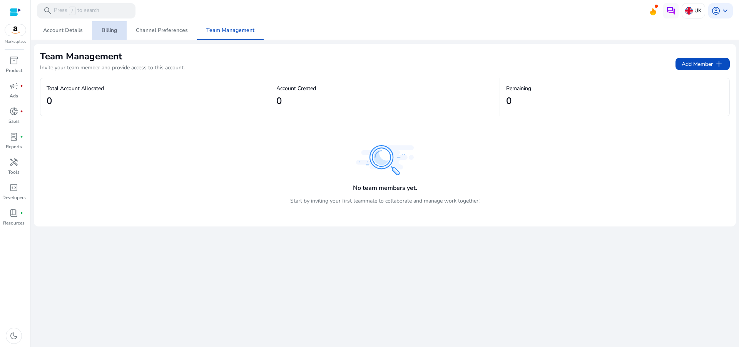
click at [115, 33] on span "Billing" at bounding box center [109, 30] width 15 height 5
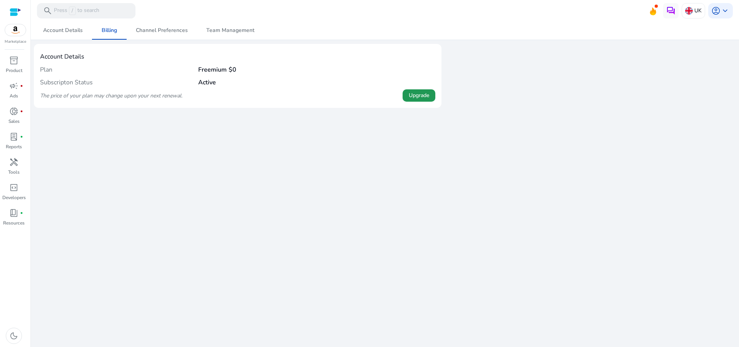
click at [426, 94] on span "Upgrade" at bounding box center [419, 95] width 20 height 8
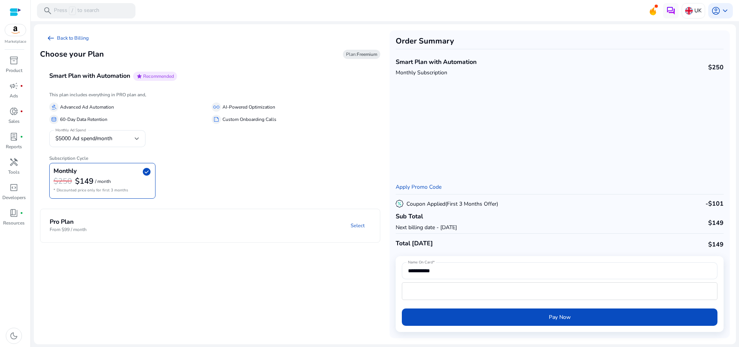
click at [102, 186] on div "$149 / month" at bounding box center [93, 181] width 36 height 10
click at [99, 223] on mat-panel-title "Pro Plan From $99 / month" at bounding box center [102, 225] width 105 height 14
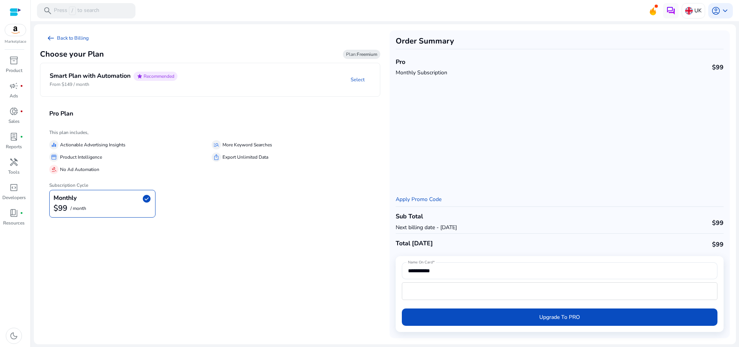
drag, startPoint x: 123, startPoint y: 170, endPoint x: 124, endPoint y: 166, distance: 4.0
click at [235, 106] on mat-expansion-panel-header "Pro Plan" at bounding box center [219, 113] width 359 height 27
